Goal: Transaction & Acquisition: Purchase product/service

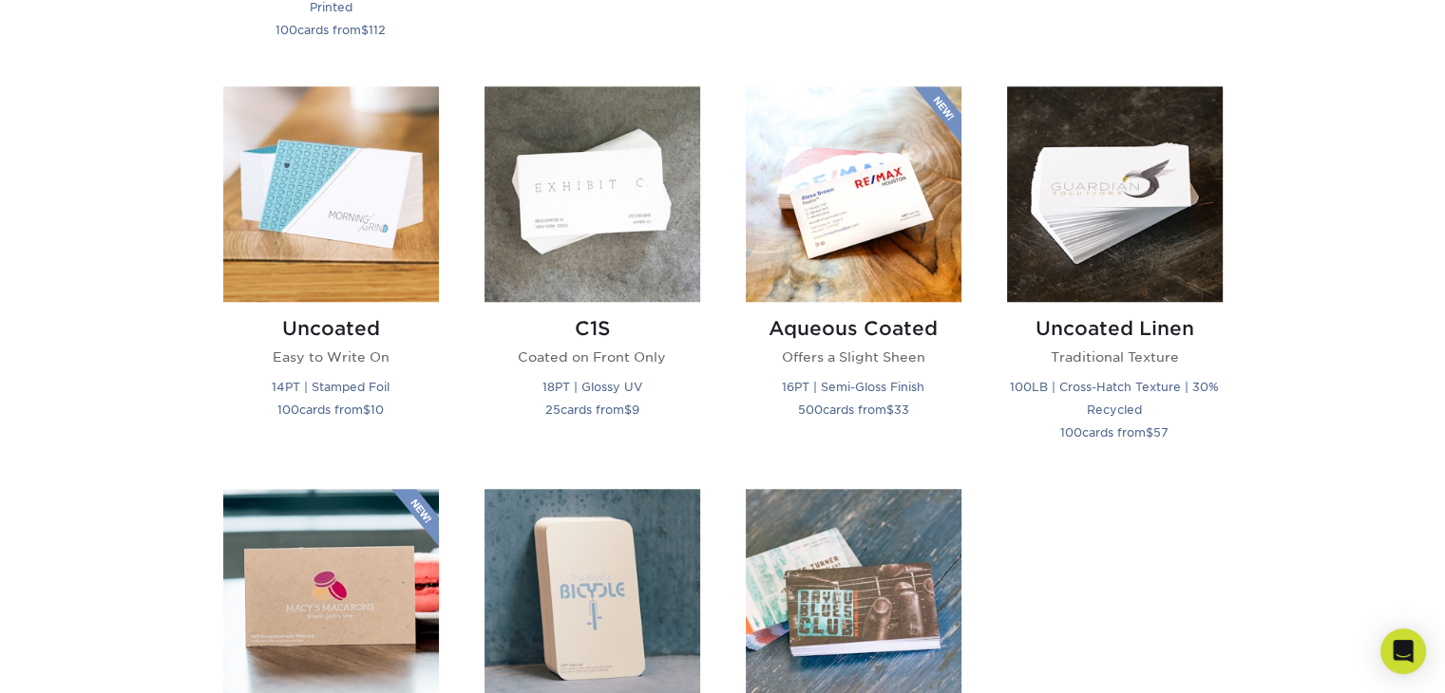
scroll to position [1580, 0]
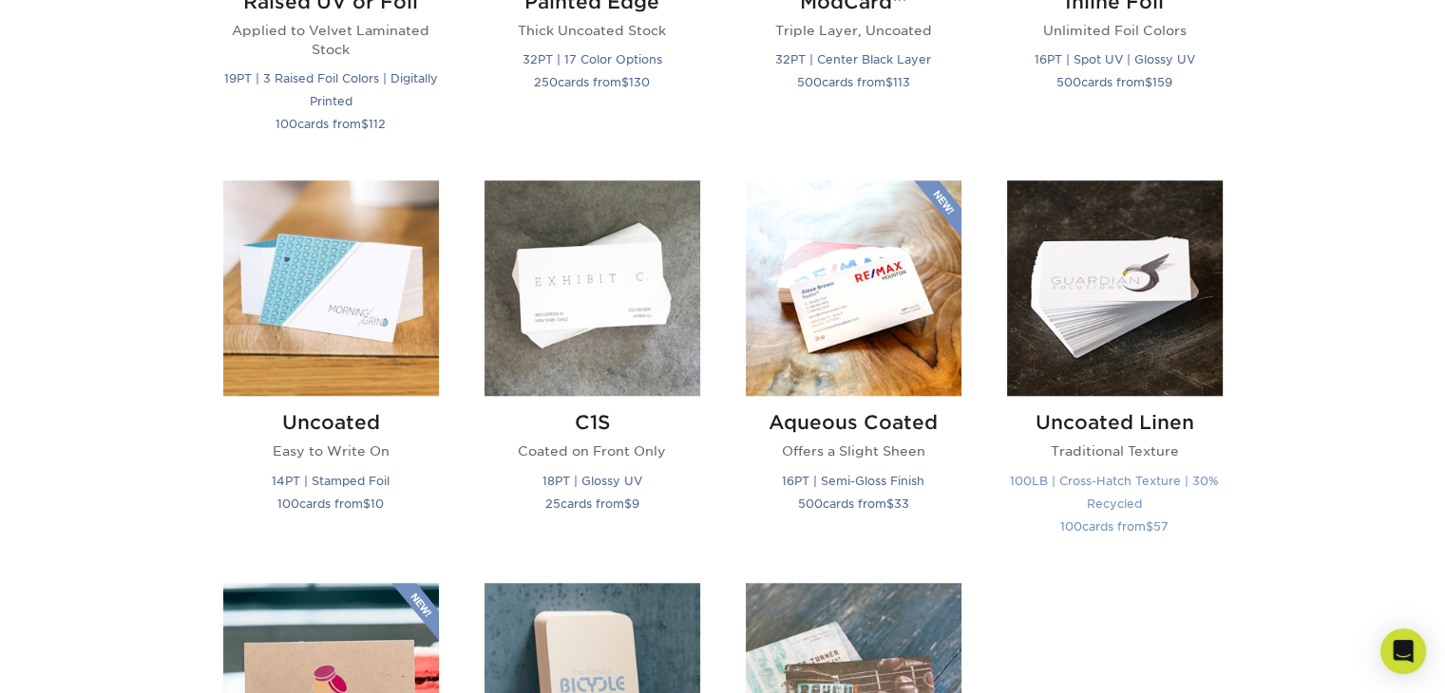
click at [1104, 319] on img at bounding box center [1115, 288] width 216 height 216
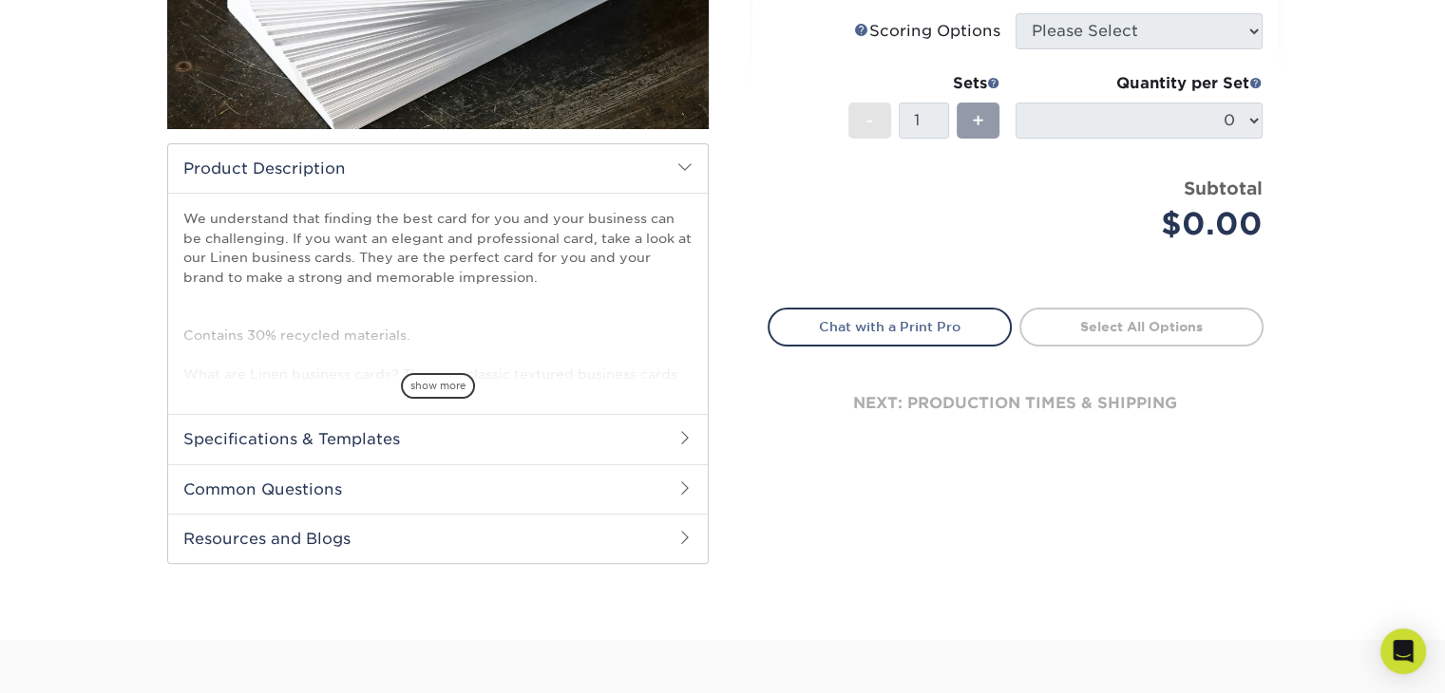
scroll to position [436, 0]
click at [621, 435] on h2 "Specifications & Templates" at bounding box center [437, 437] width 539 height 49
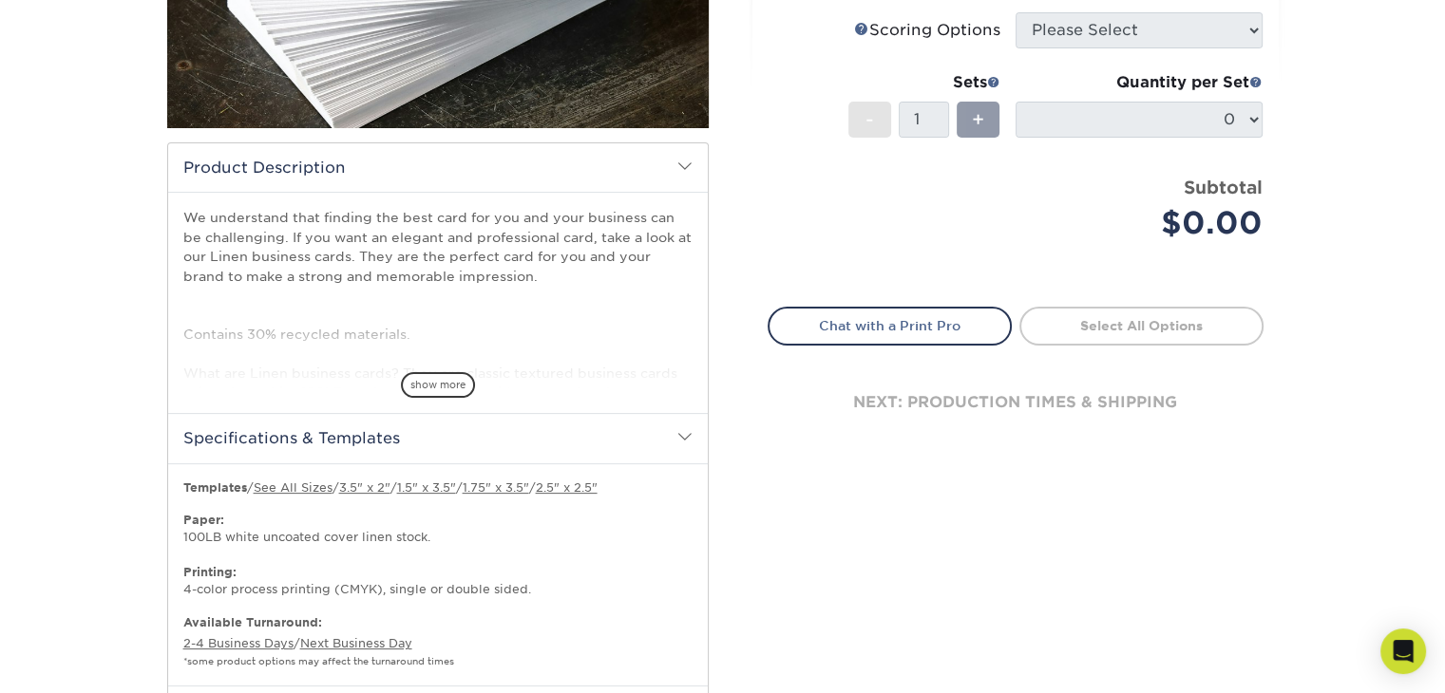
drag, startPoint x: 573, startPoint y: 555, endPoint x: 543, endPoint y: 595, distance: 49.6
click at [543, 595] on p "Paper: 100LB white uncoated cover linen stock. Printing: 4-color process printi…" at bounding box center [437, 555] width 509 height 87
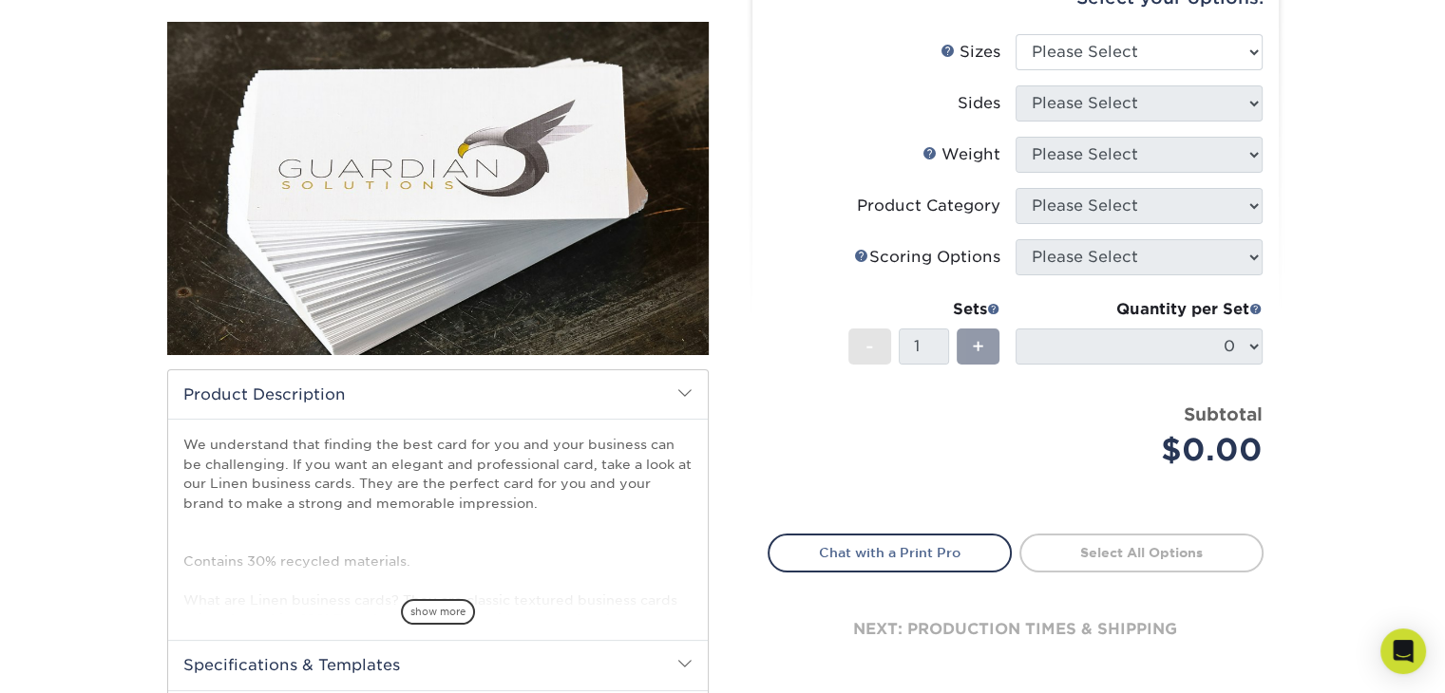
scroll to position [0, 0]
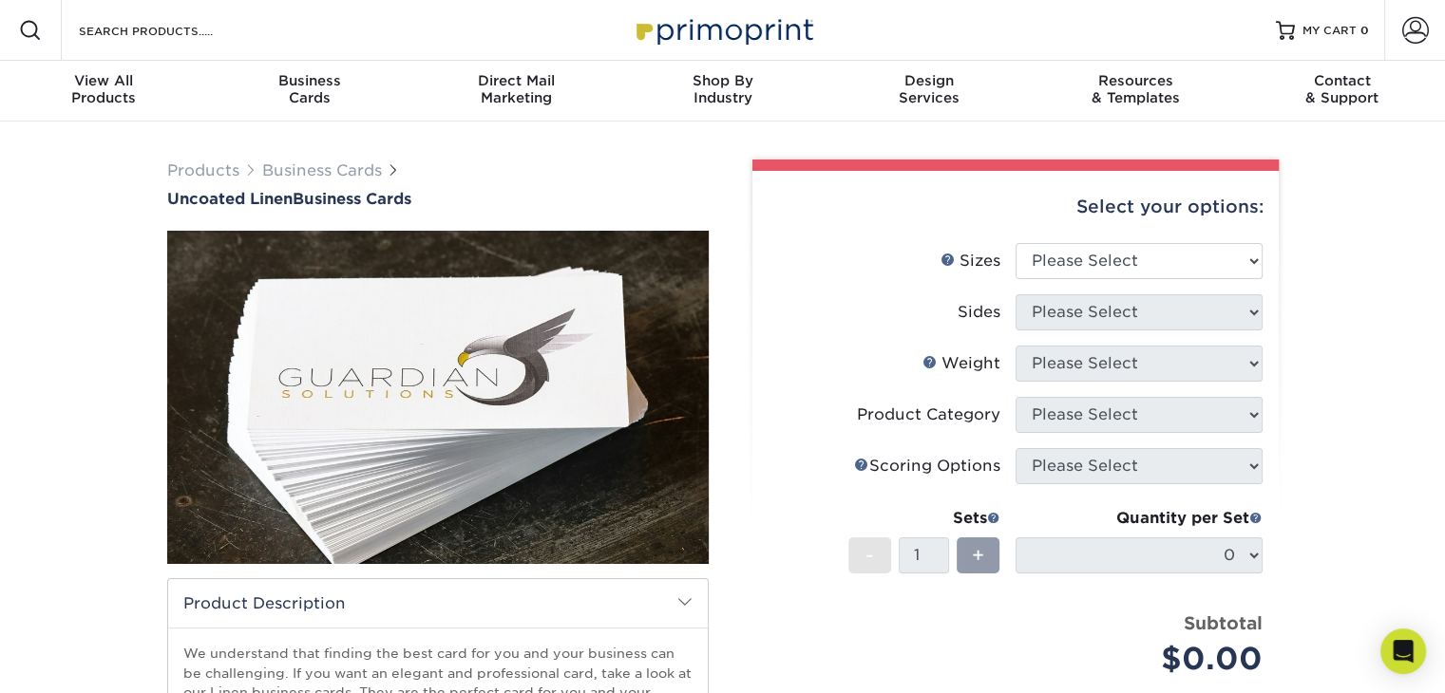
click at [536, 455] on img at bounding box center [437, 396] width 541 height 541
